Goal: Book appointment/travel/reservation

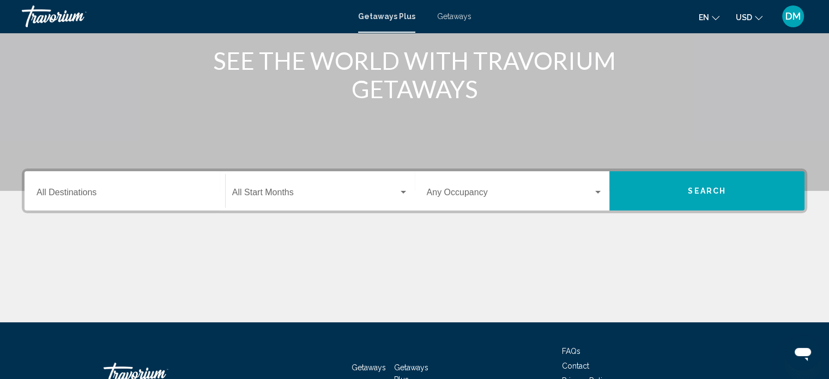
scroll to position [164, 0]
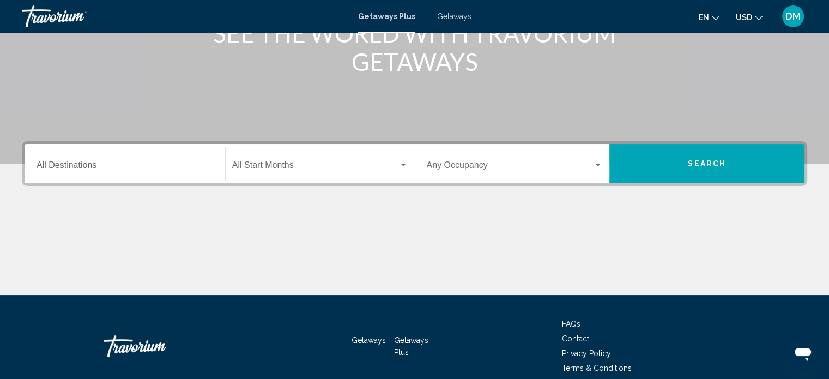
click at [82, 165] on input "Destination All Destinations" at bounding box center [125, 167] width 177 height 10
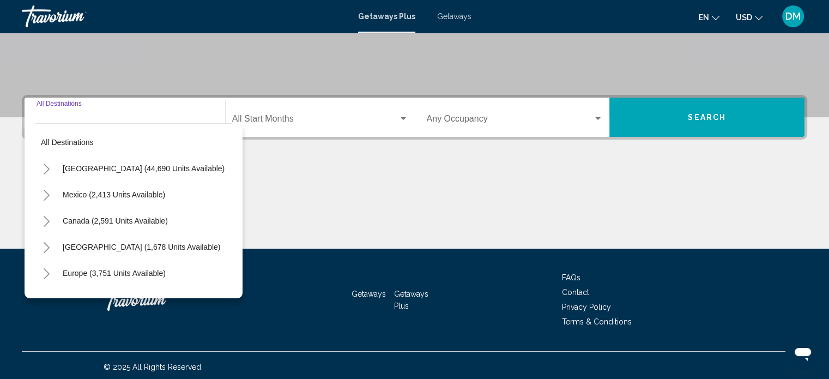
scroll to position [213, 0]
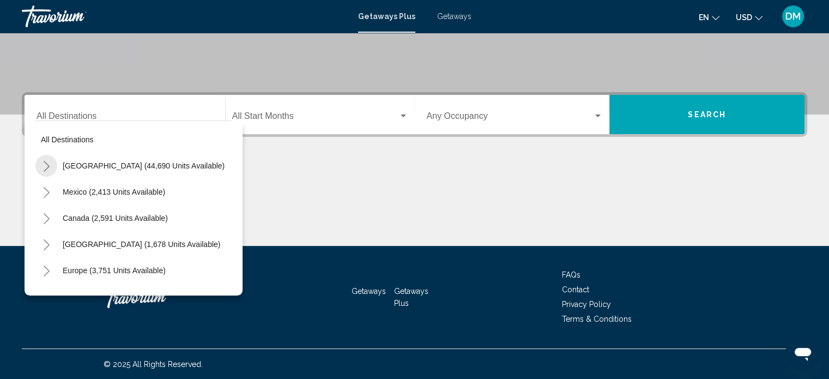
click at [46, 166] on icon "Toggle United States (44,690 units available)" at bounding box center [47, 166] width 8 height 11
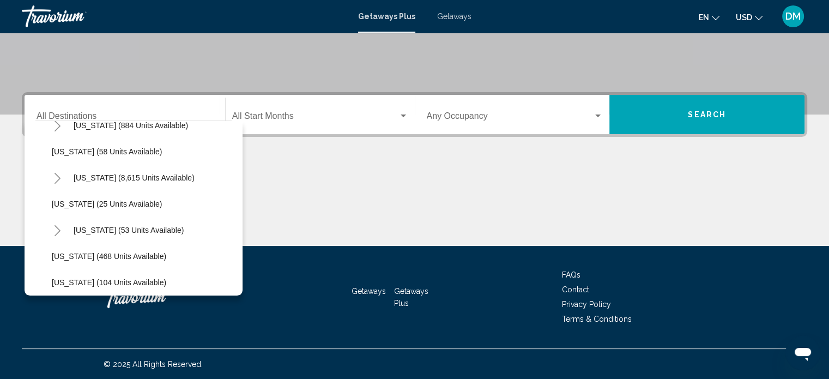
scroll to position [164, 0]
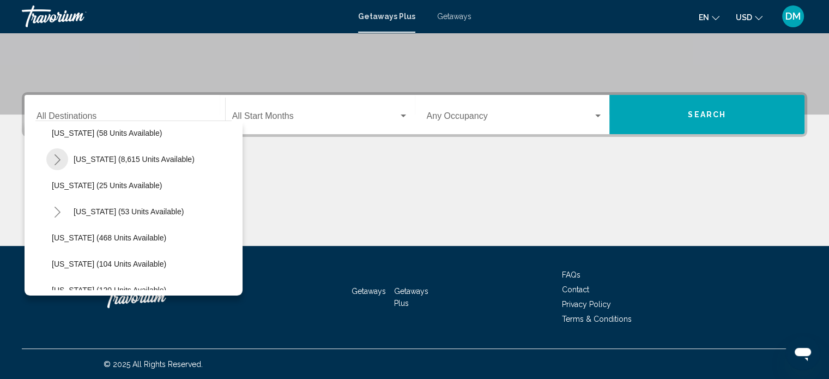
click at [58, 163] on icon "Toggle Florida (8,615 units available)" at bounding box center [57, 159] width 8 height 11
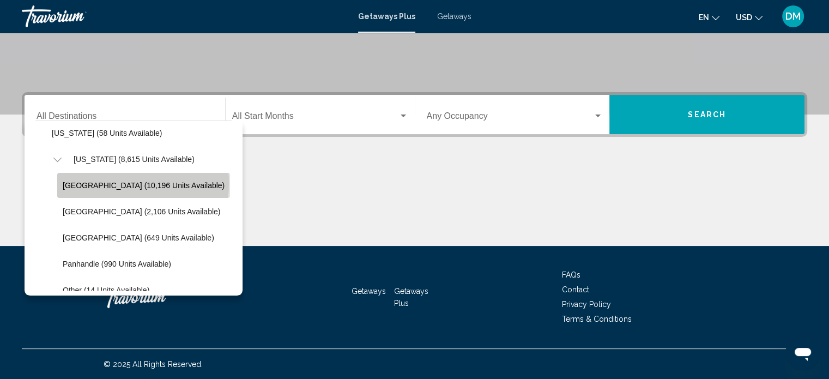
click at [95, 183] on span "[GEOGRAPHIC_DATA] (10,196 units available)" at bounding box center [144, 185] width 162 height 9
type input "**********"
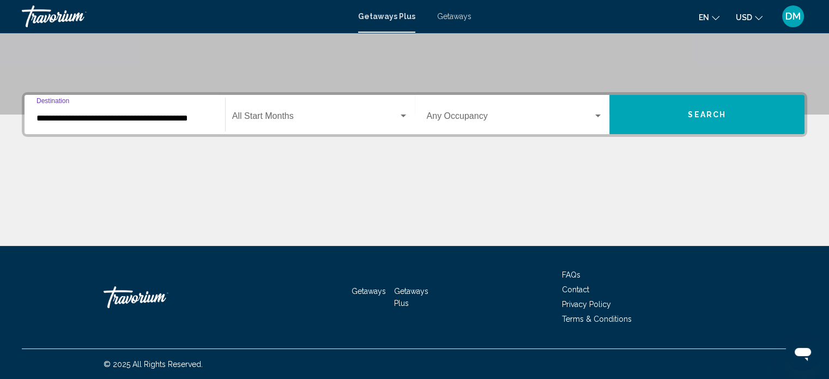
click at [364, 119] on span "Search widget" at bounding box center [315, 118] width 166 height 10
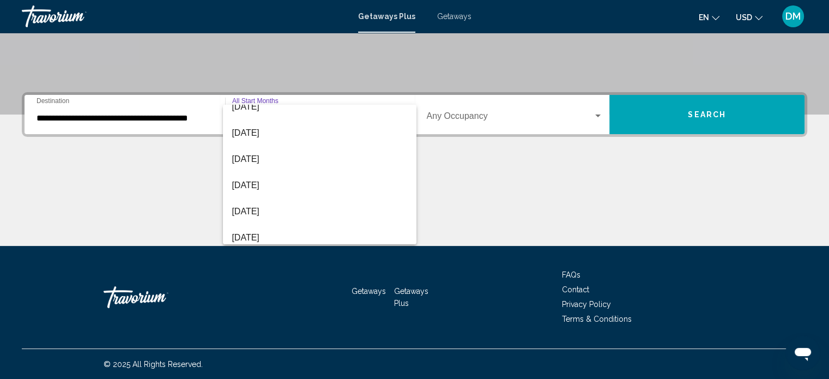
scroll to position [109, 0]
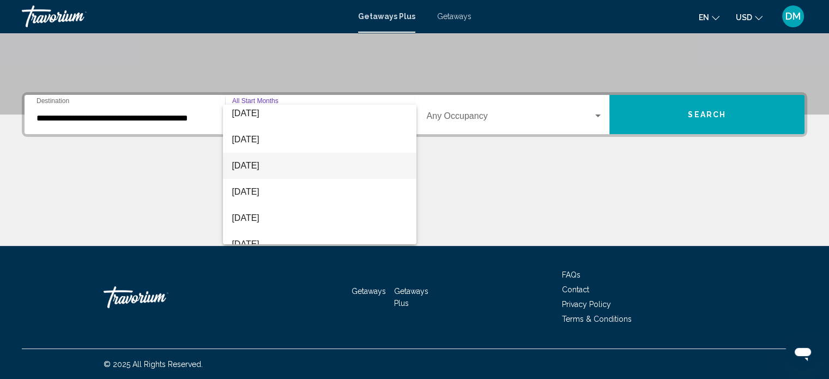
click at [279, 168] on span "[DATE]" at bounding box center [320, 166] width 176 height 26
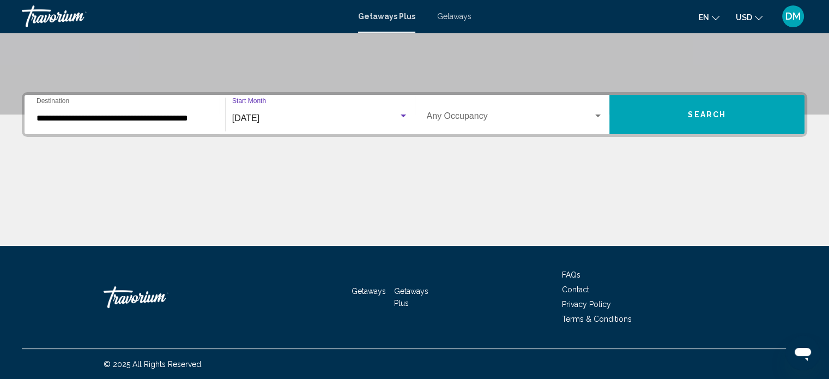
click at [679, 107] on button "Search" at bounding box center [707, 114] width 195 height 39
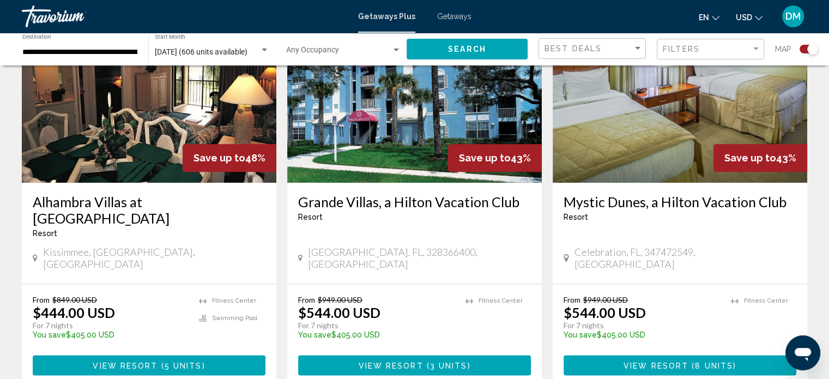
scroll to position [1262, 0]
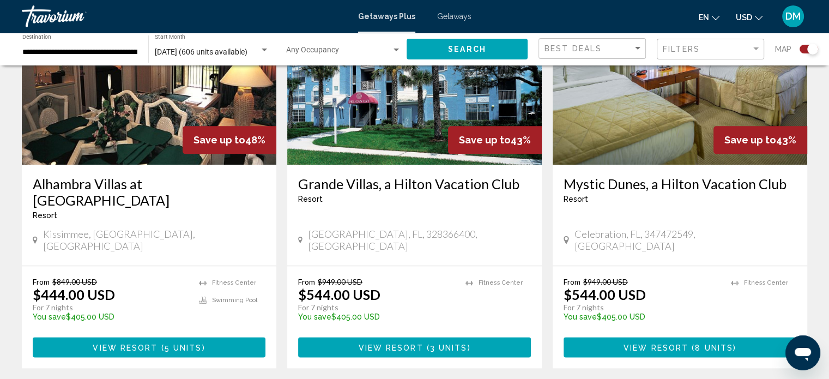
click at [407, 343] on span "View Resort" at bounding box center [390, 347] width 65 height 9
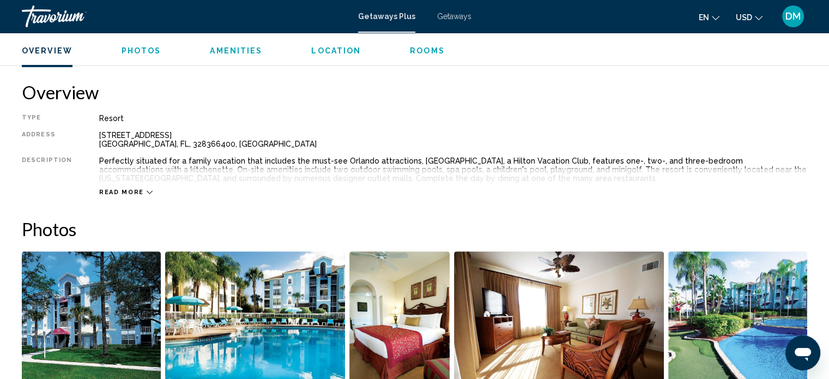
scroll to position [334, 0]
click at [130, 190] on span "Read more" at bounding box center [121, 192] width 45 height 7
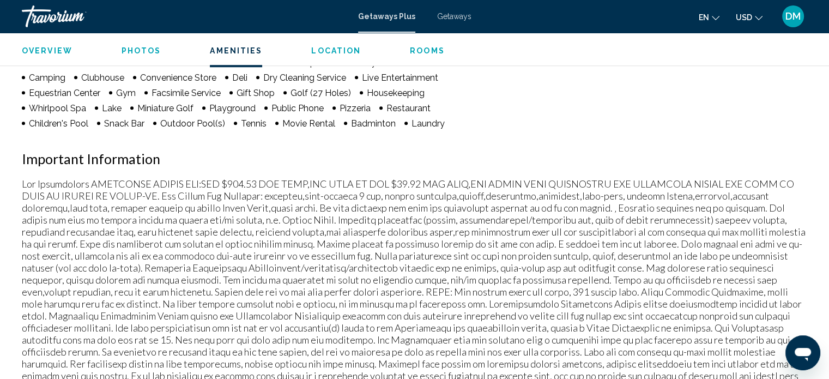
scroll to position [950, 0]
